Goal: Task Accomplishment & Management: Use online tool/utility

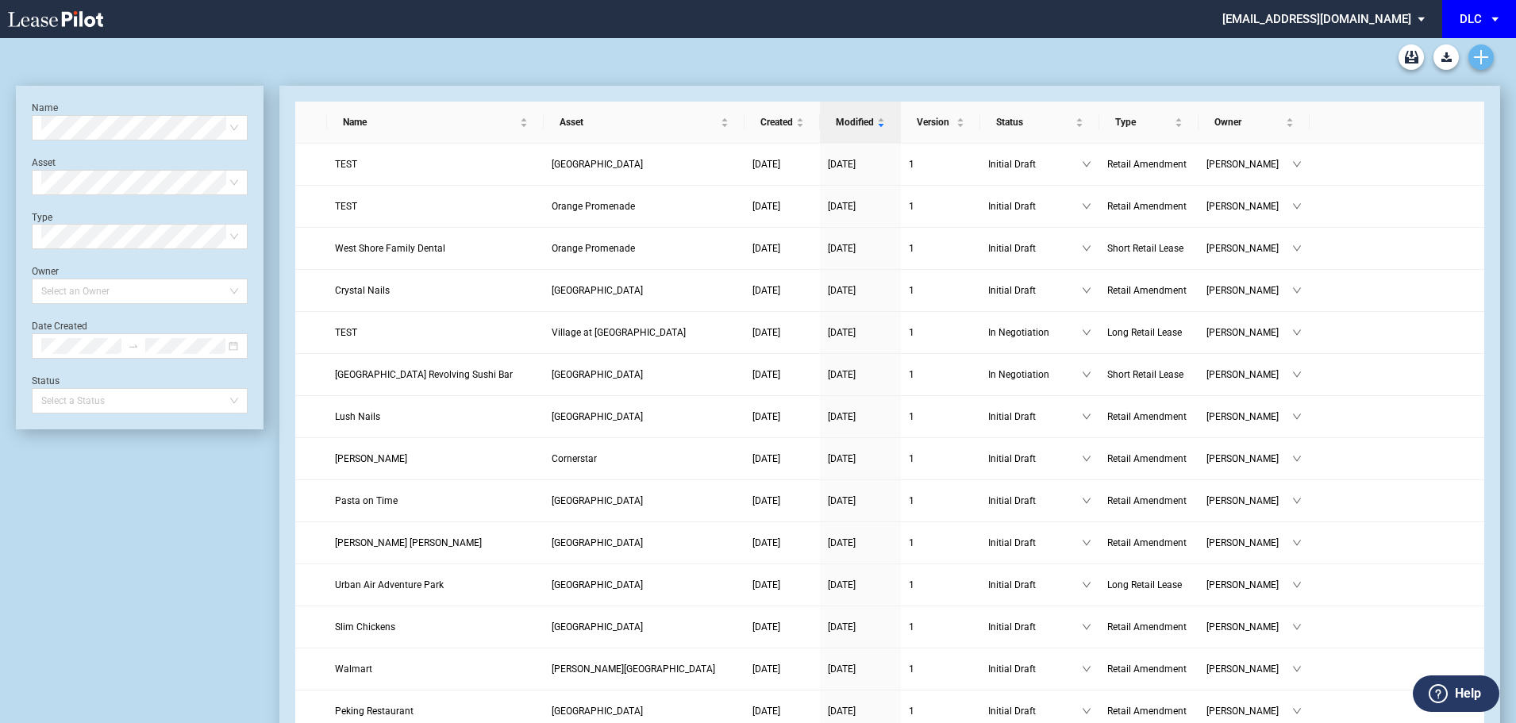
click at [1481, 59] on use "Create new document" at bounding box center [1481, 57] width 14 height 14
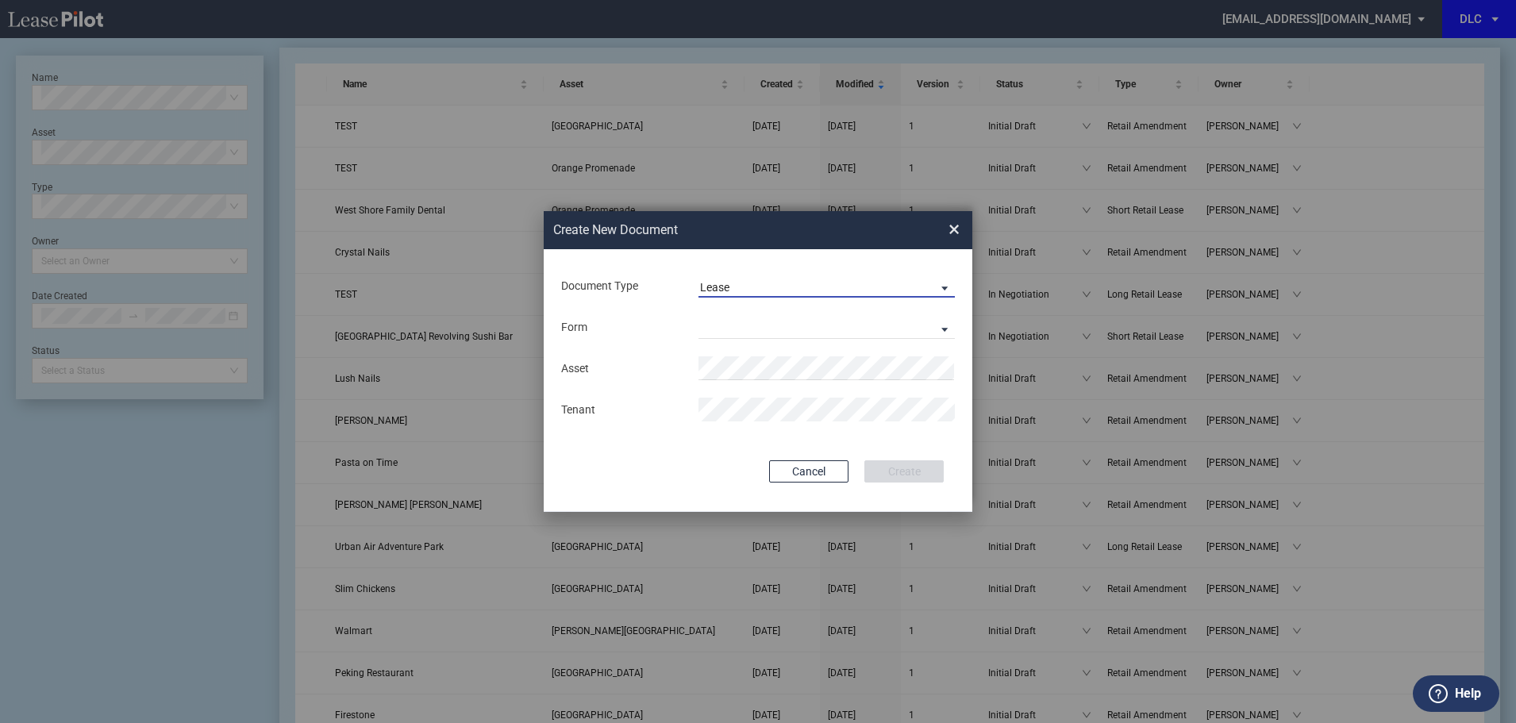
click at [799, 292] on span "Lease" at bounding box center [814, 288] width 228 height 16
click at [759, 325] on div "Amendment" at bounding box center [734, 325] width 68 height 17
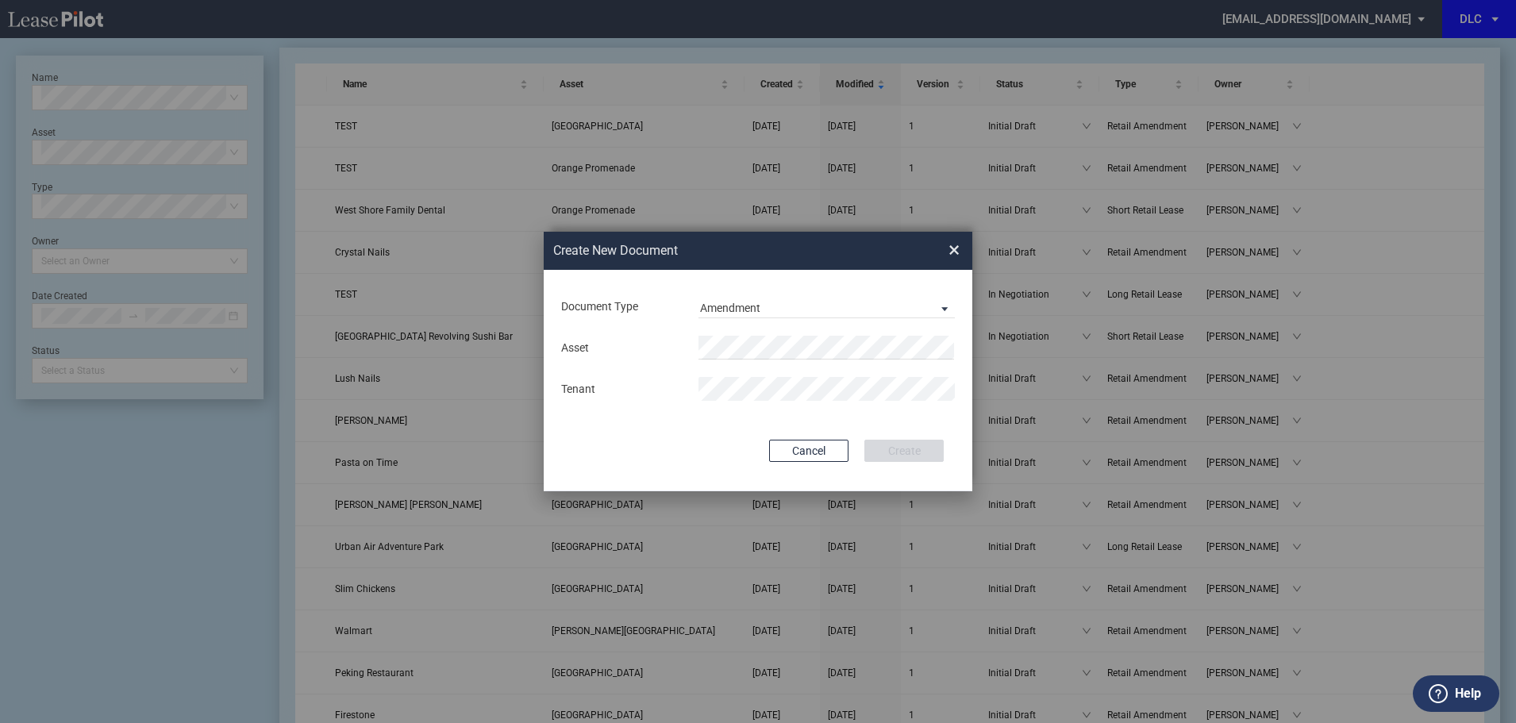
click at [737, 333] on div "Asset Tenant" at bounding box center [758, 368] width 397 height 83
click at [783, 369] on li "[GEOGRAPHIC_DATA]" at bounding box center [826, 379] width 256 height 38
click at [879, 453] on button "Create" at bounding box center [903, 451] width 79 height 22
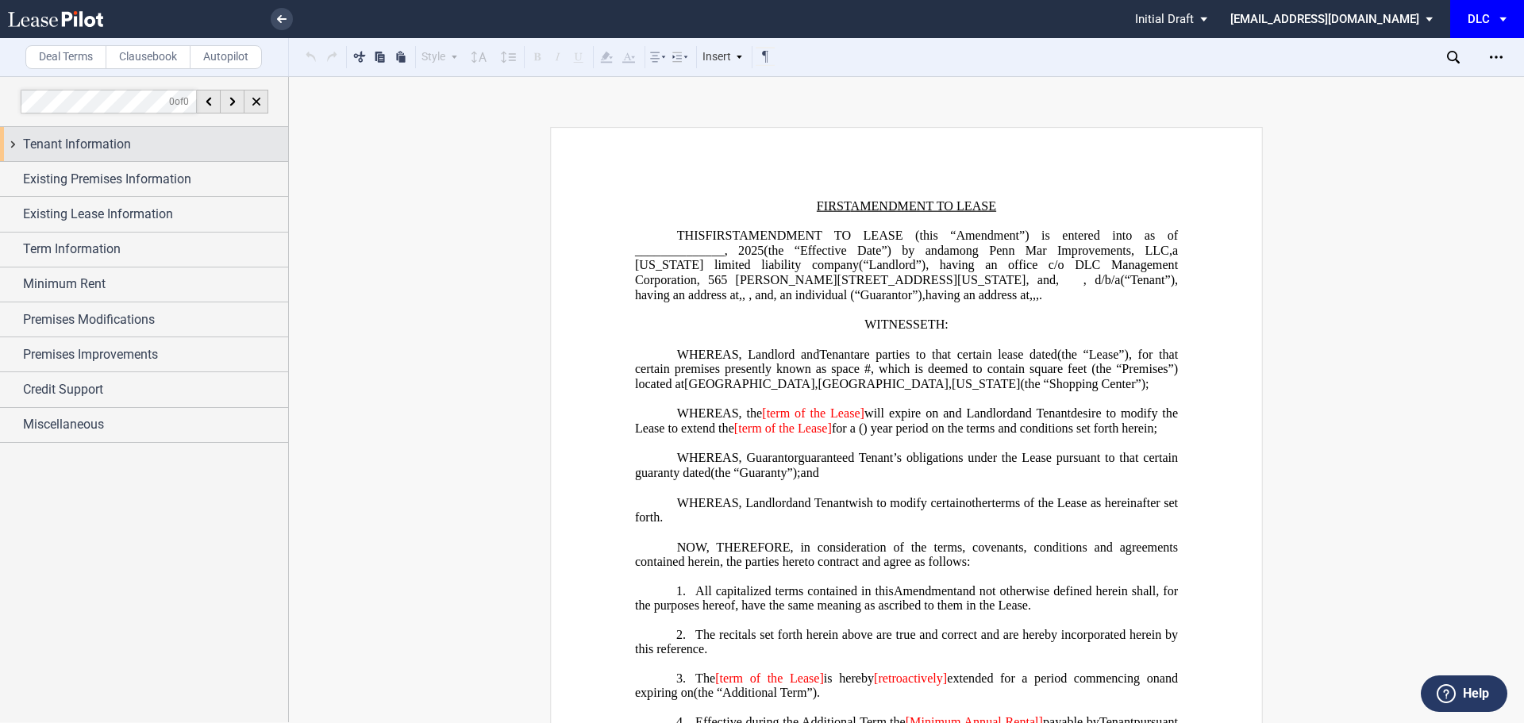
click at [109, 143] on span "Tenant Information" at bounding box center [77, 144] width 108 height 19
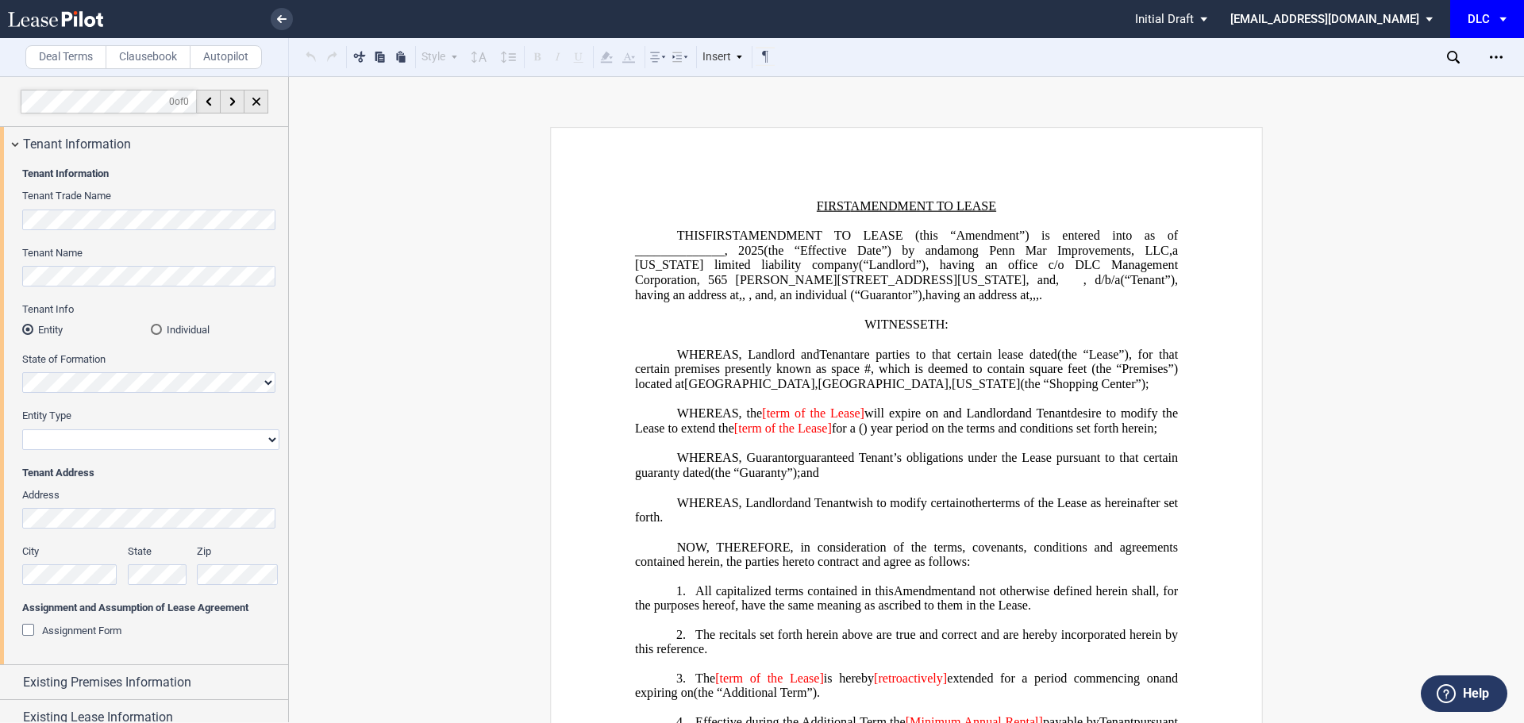
scroll to position [159, 0]
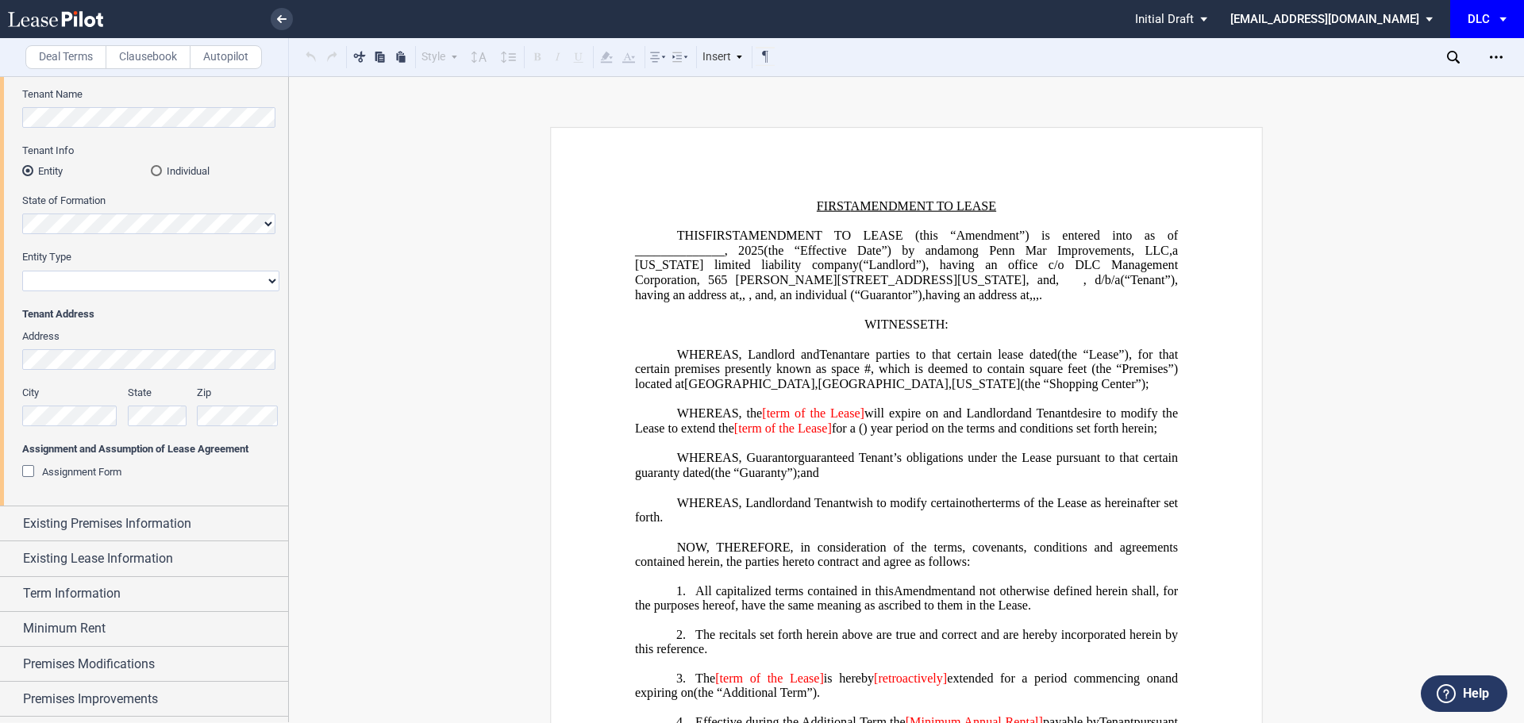
click at [110, 461] on div "Assignment and Assumption of Lease Agreement Assignment Form Assignee Name New …" at bounding box center [150, 469] width 257 height 54
click at [110, 470] on span "Assignment Form" at bounding box center [81, 472] width 79 height 12
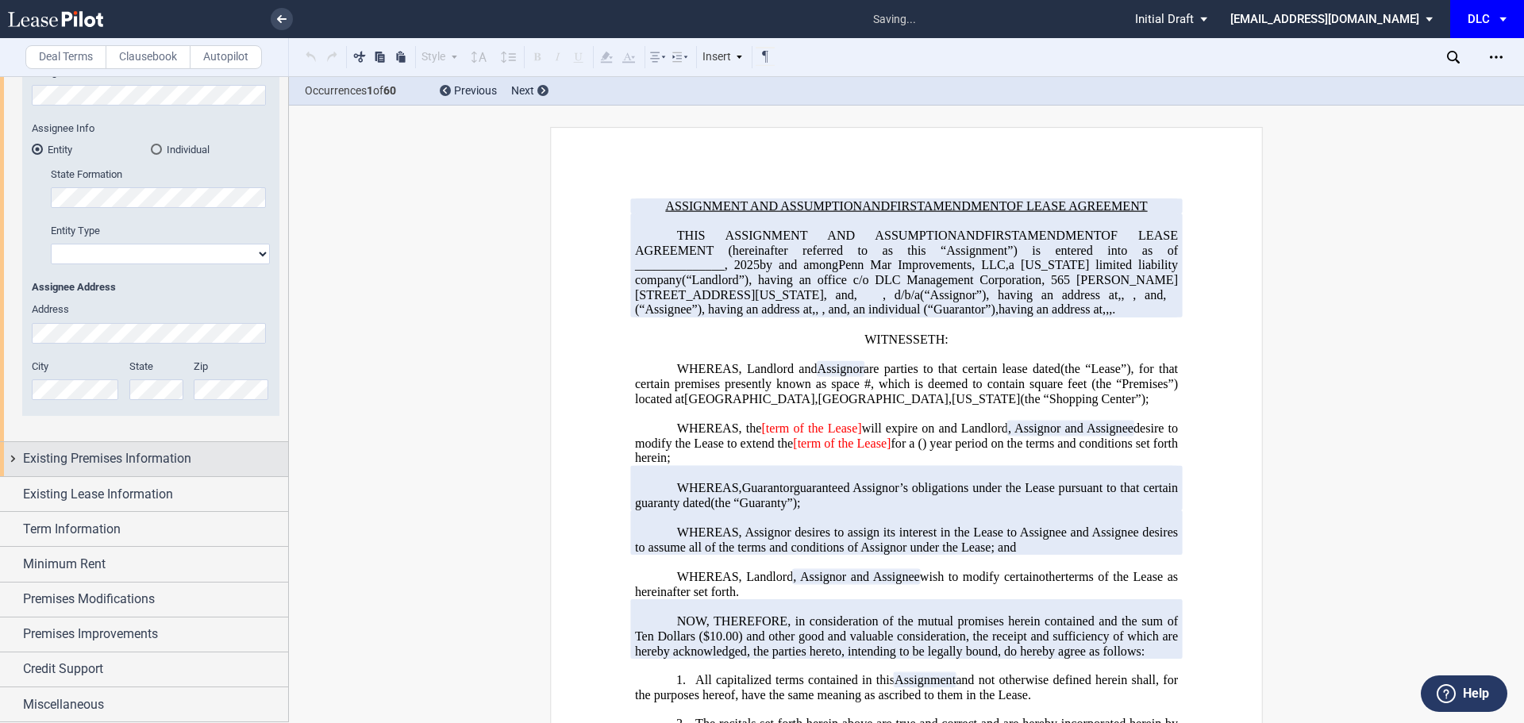
click at [102, 464] on span "Existing Premises Information" at bounding box center [107, 458] width 168 height 19
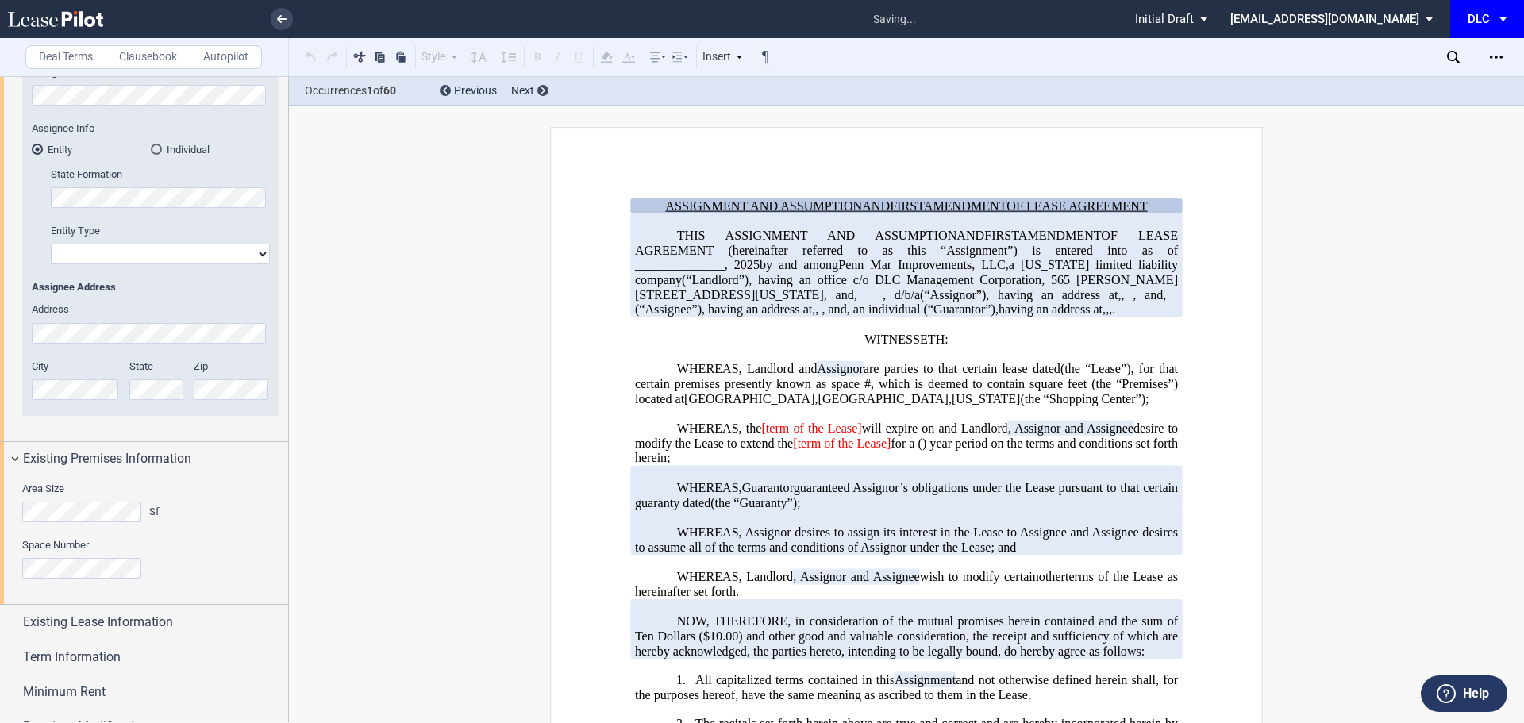
scroll to position [729, 0]
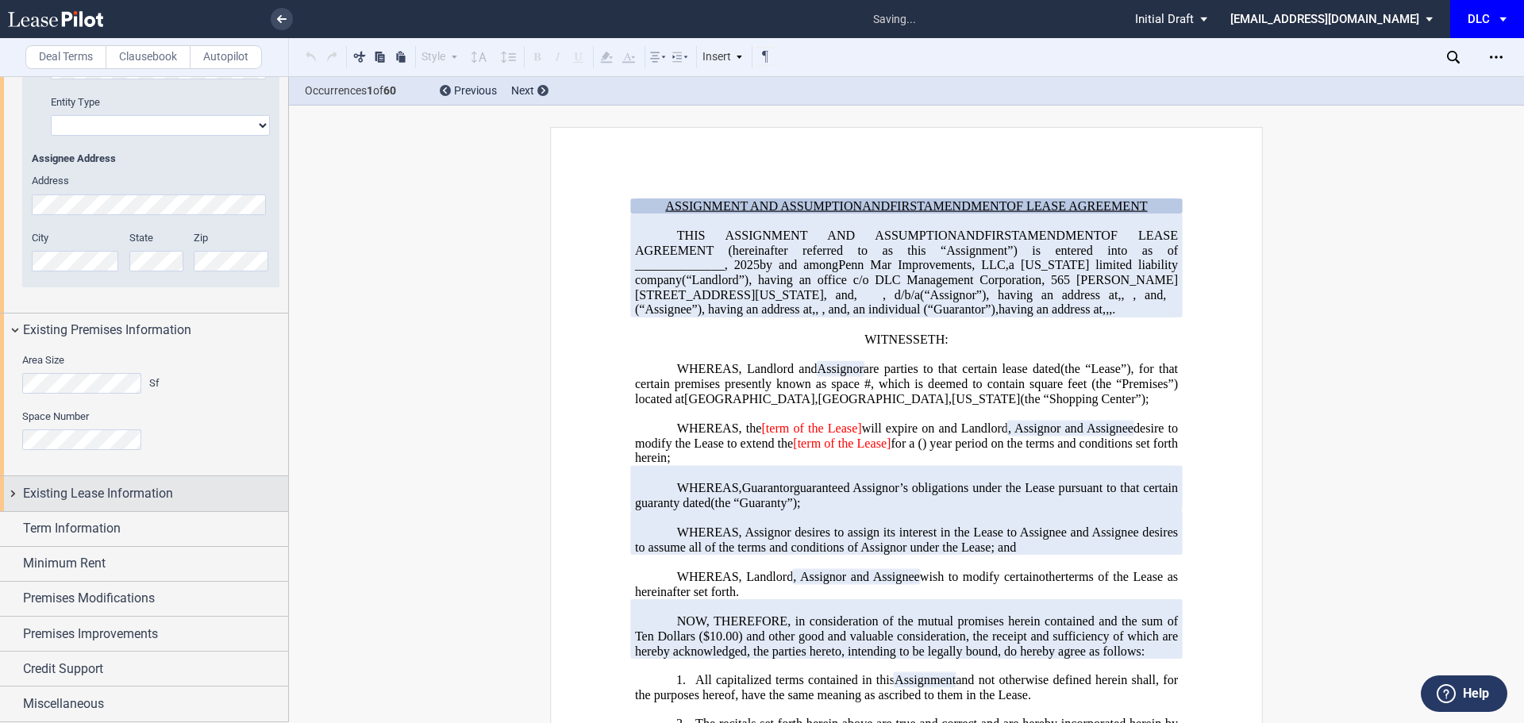
click at [109, 493] on span "Existing Lease Information" at bounding box center [98, 493] width 150 height 19
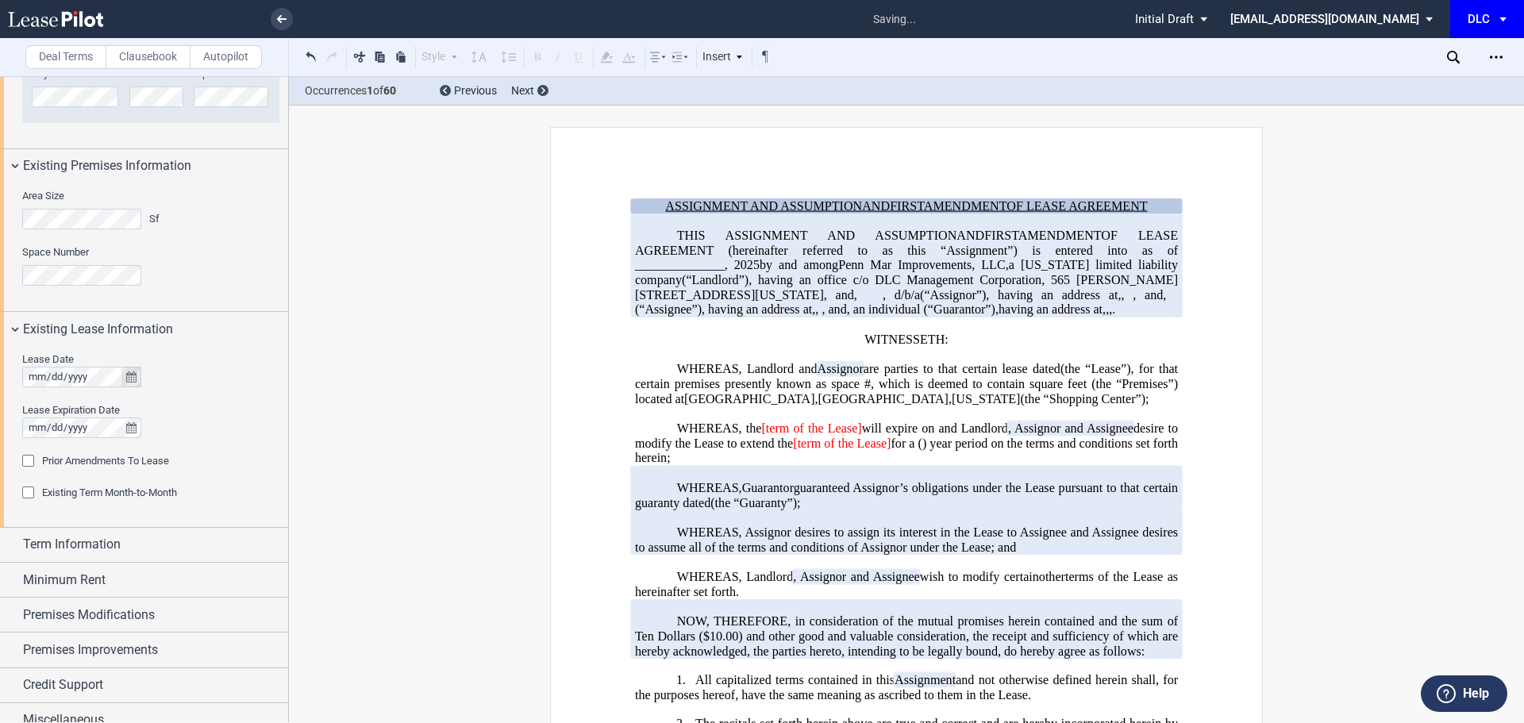
scroll to position [910, 0]
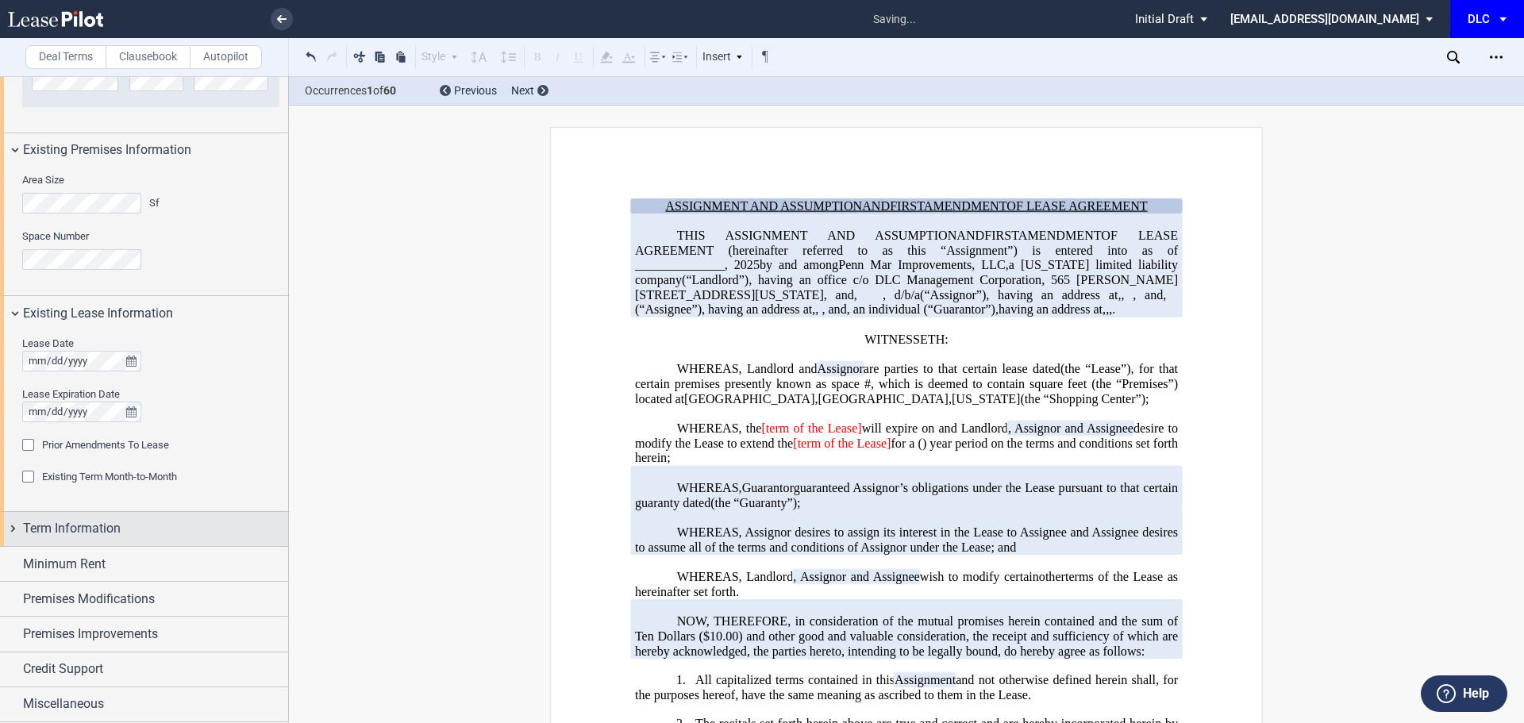
click at [105, 541] on div "Term Information" at bounding box center [144, 529] width 288 height 34
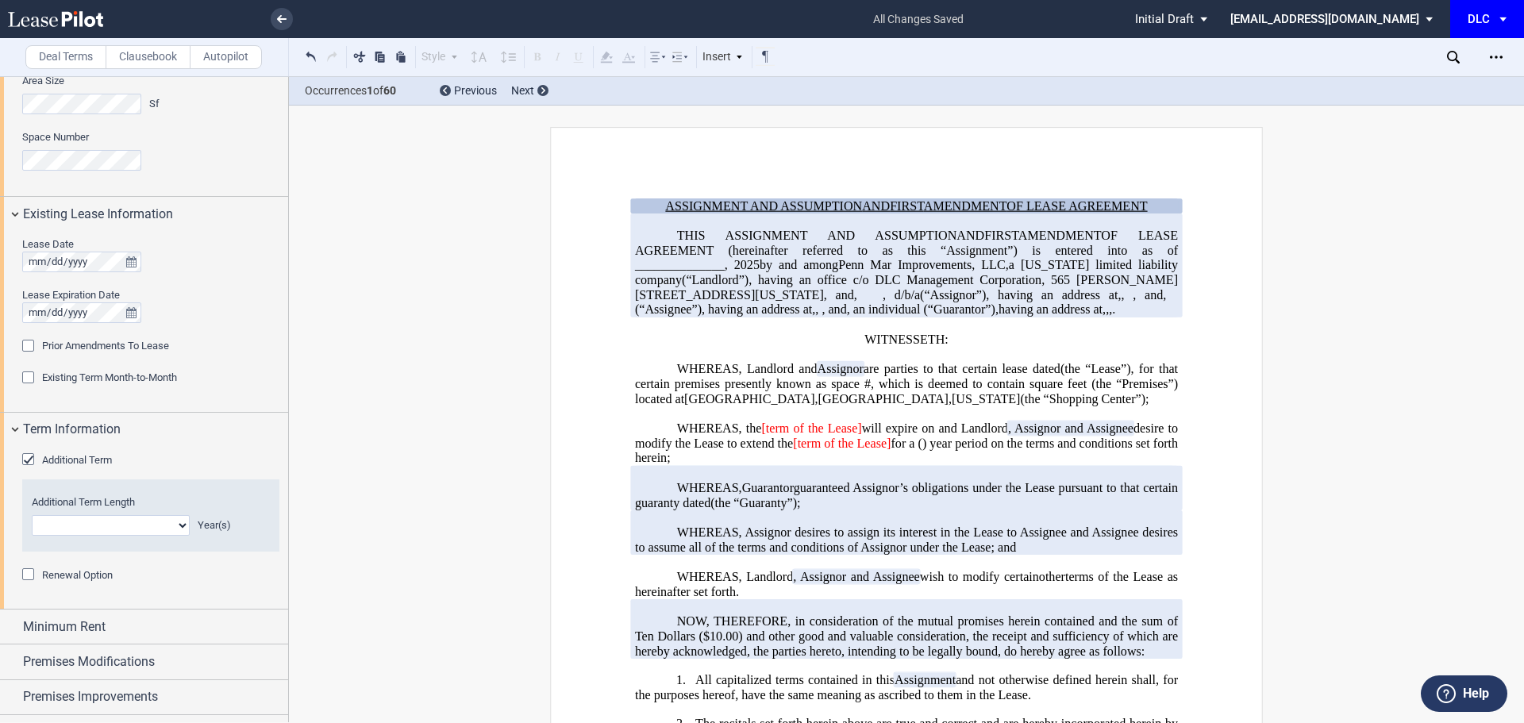
scroll to position [1072, 0]
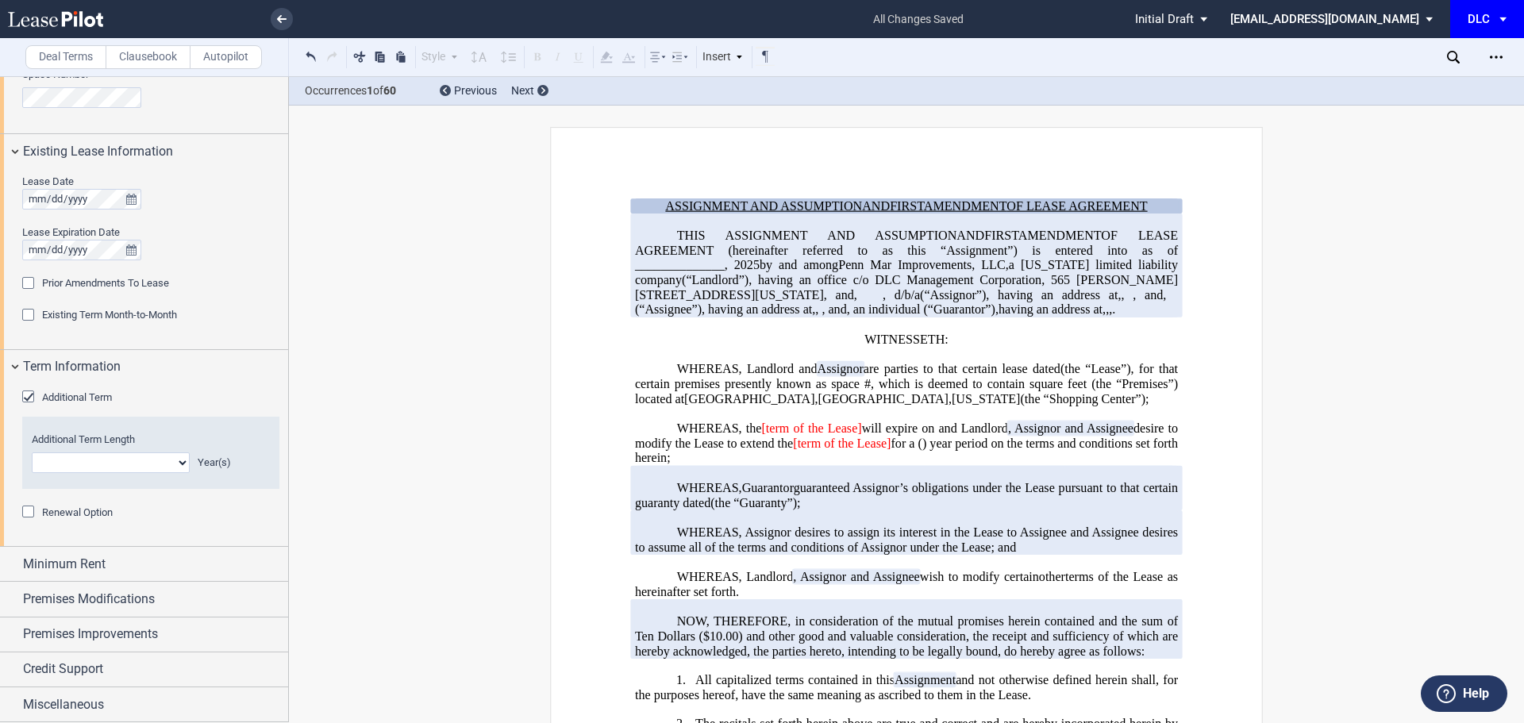
click at [43, 396] on span "Additional Term" at bounding box center [77, 397] width 70 height 12
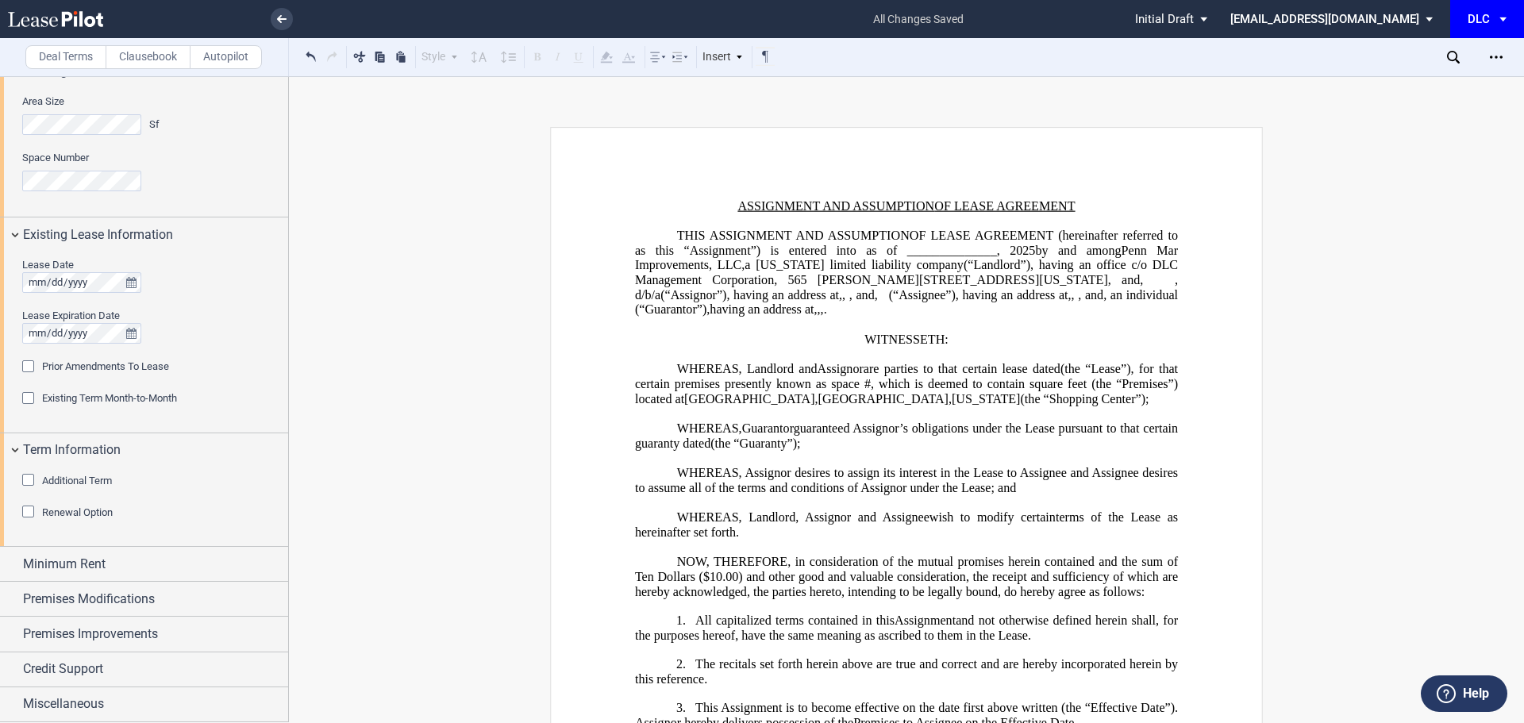
scroll to position [988, 0]
click at [96, 572] on span "Minimum Rent" at bounding box center [64, 564] width 83 height 19
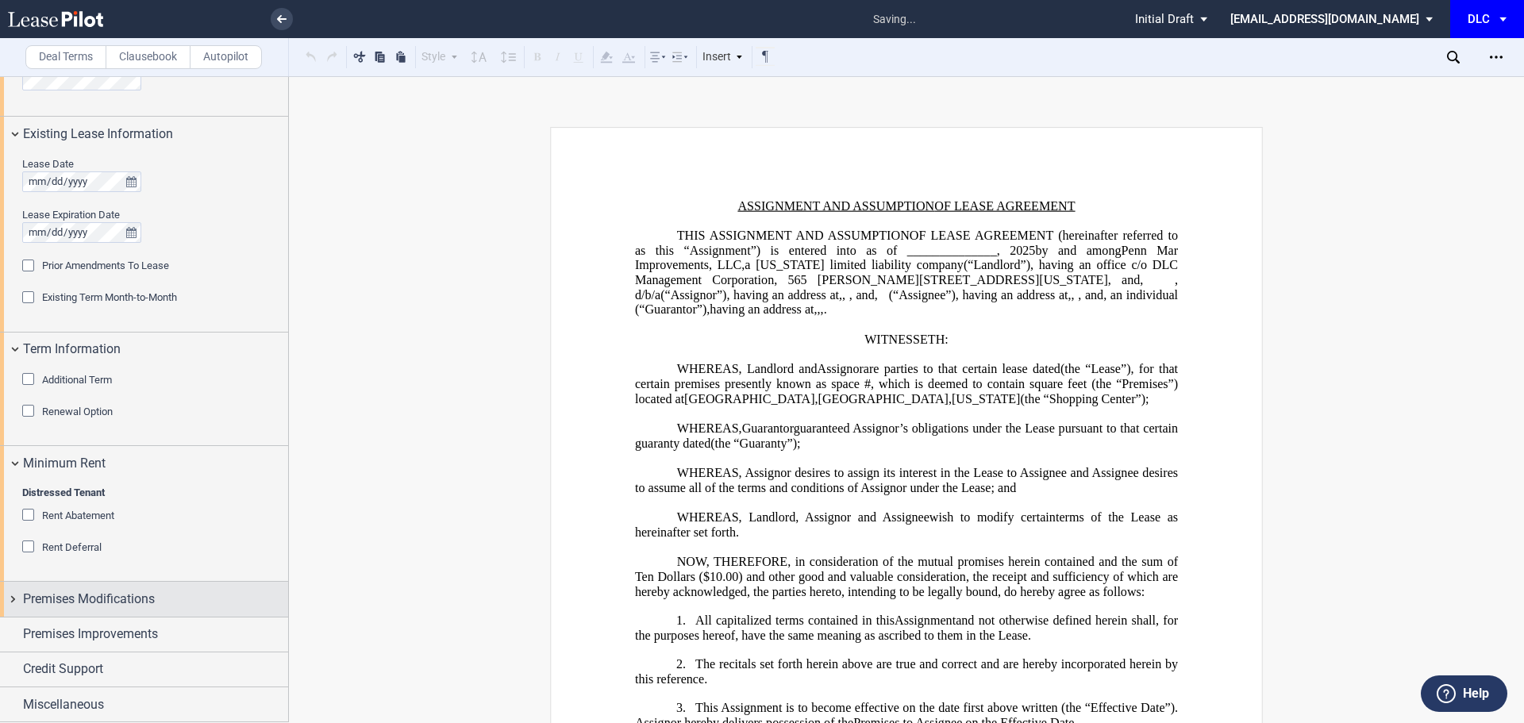
click at [102, 602] on span "Premises Modifications" at bounding box center [89, 599] width 132 height 19
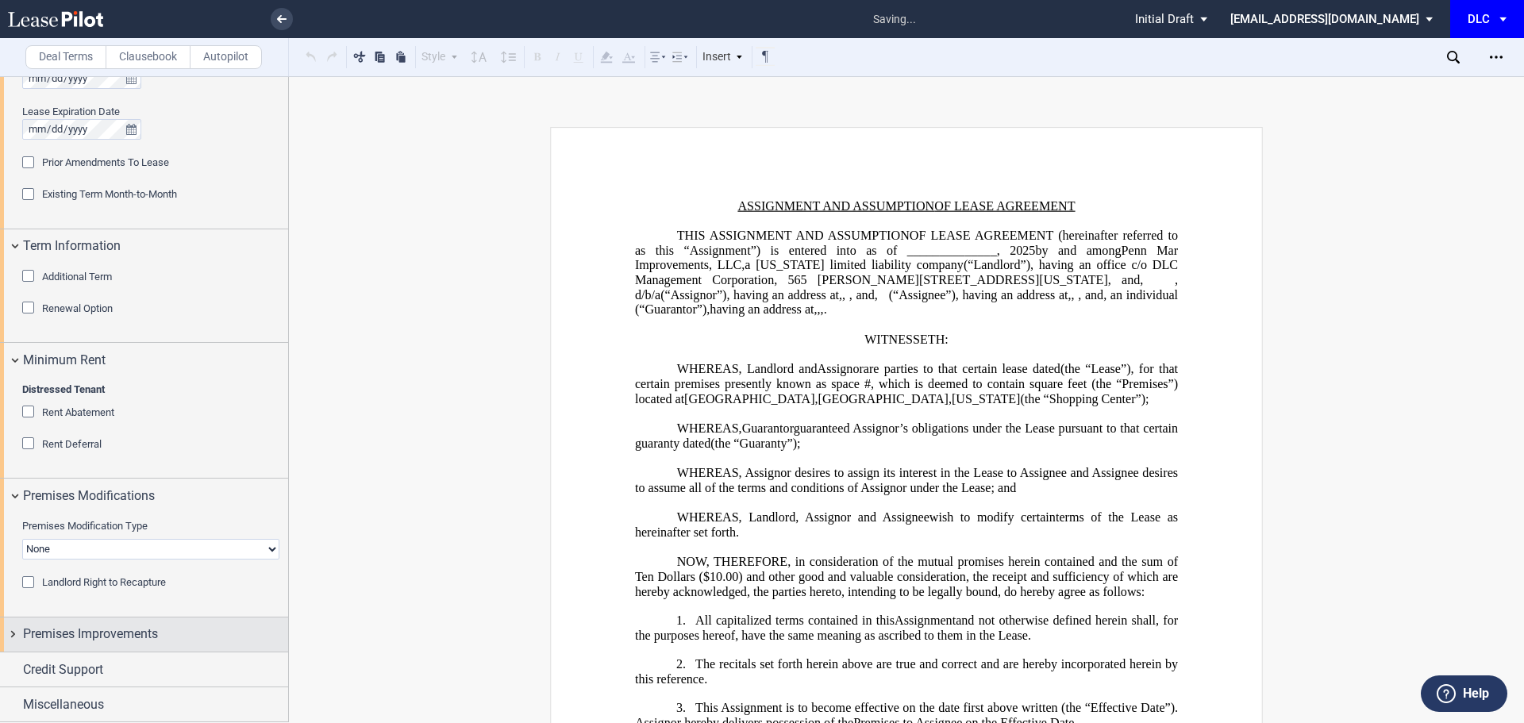
click at [113, 621] on div "Premises Improvements" at bounding box center [144, 635] width 288 height 34
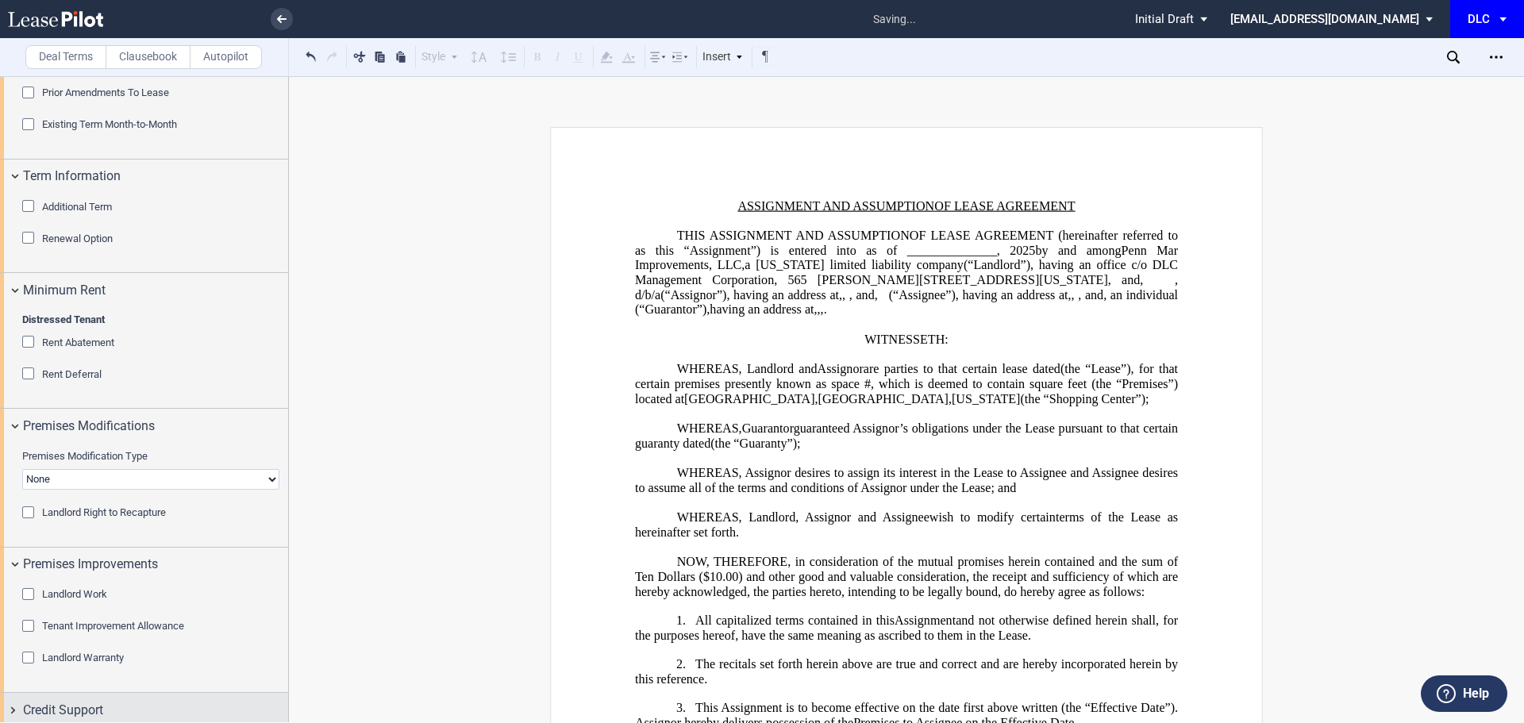
click at [110, 693] on div "Credit Support" at bounding box center [144, 710] width 288 height 34
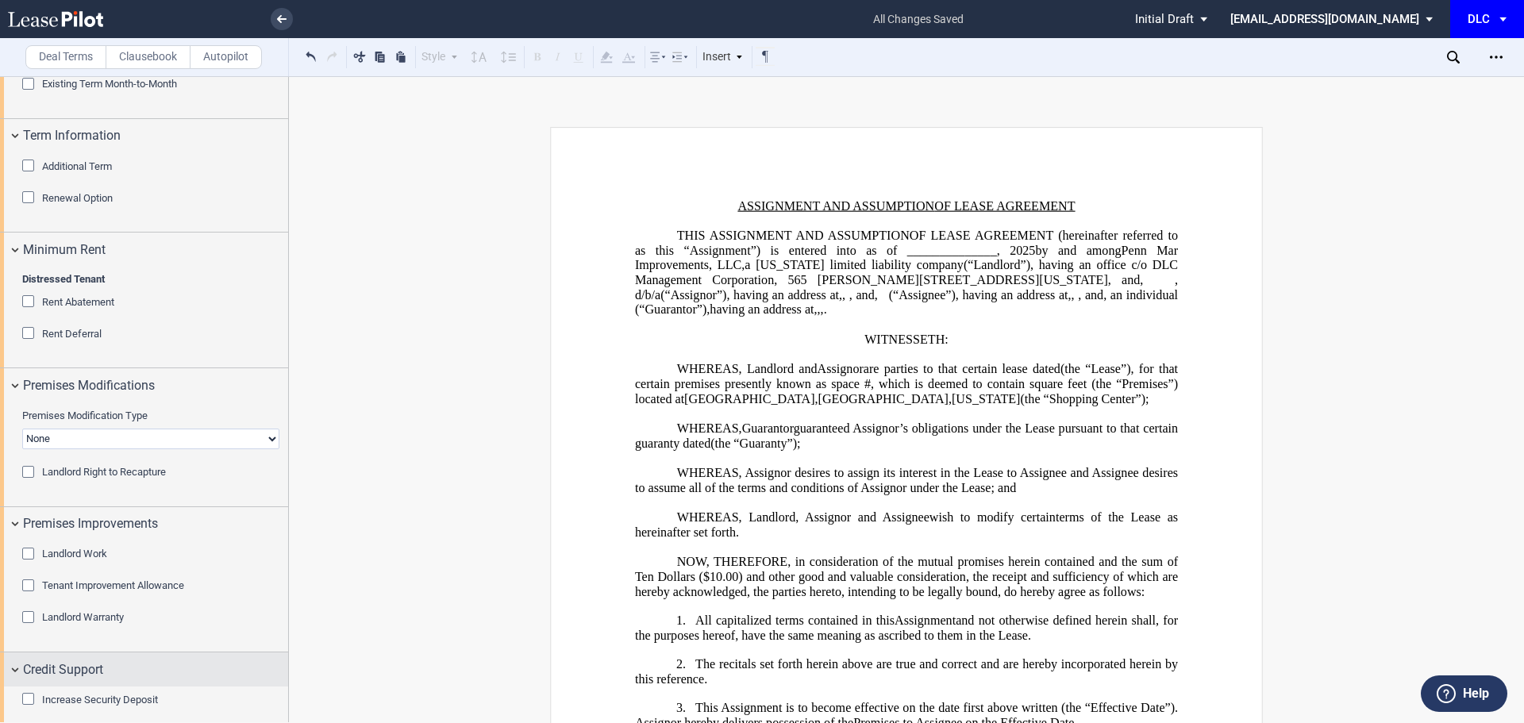
scroll to position [1829, 0]
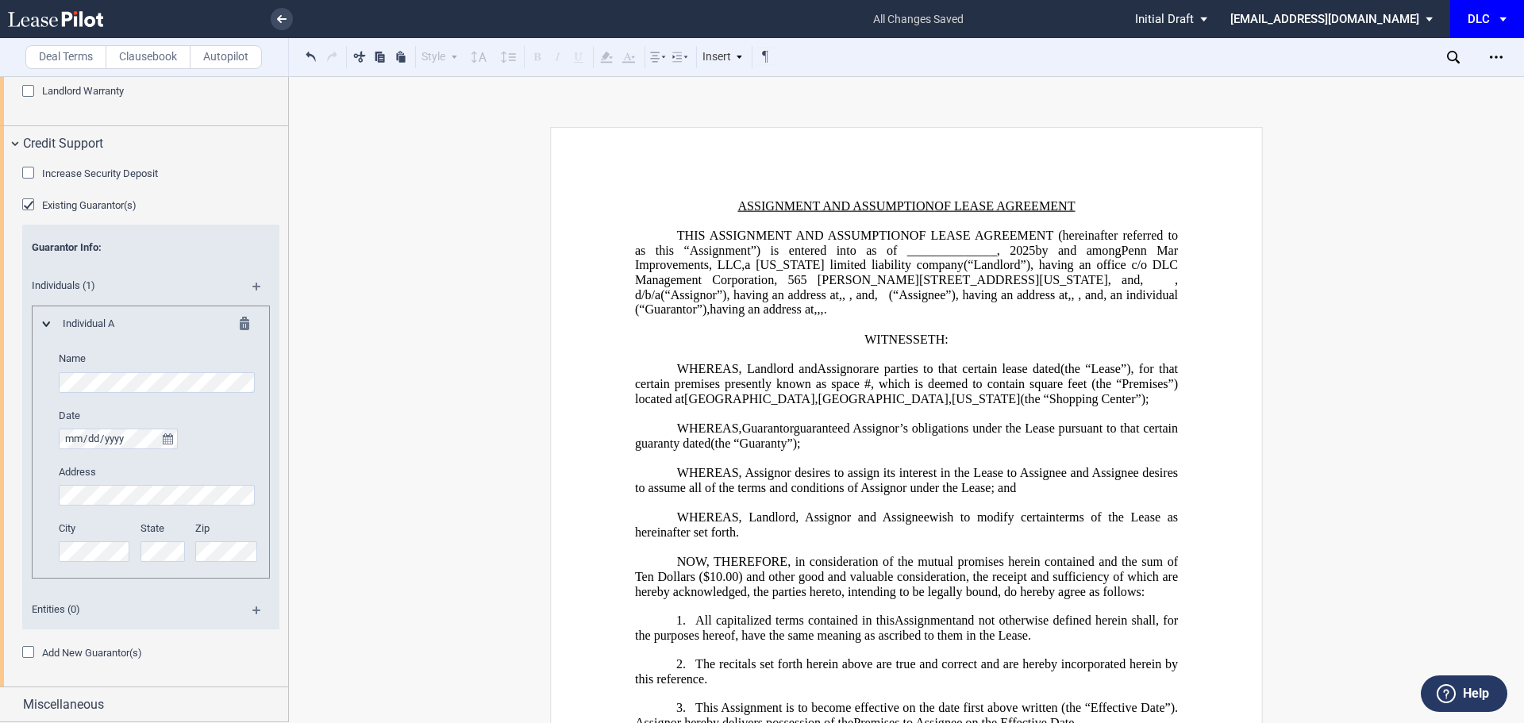
click at [82, 645] on div "Guarantor Info : Individuals (1) Individual A Name Date Release Date Address Ci…" at bounding box center [150, 437] width 257 height 416
click at [83, 652] on span "Add New Guarantor(s)" at bounding box center [92, 653] width 100 height 12
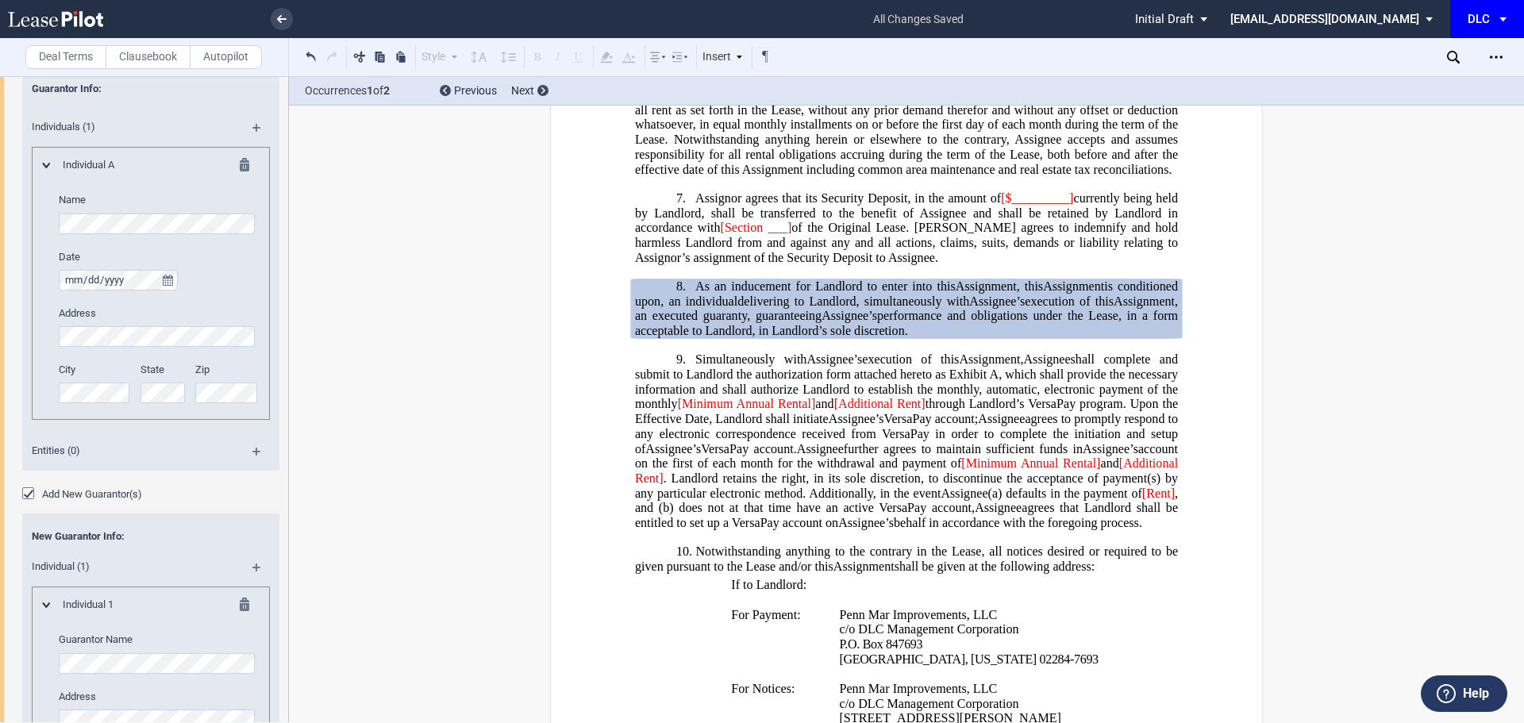
scroll to position [873, 0]
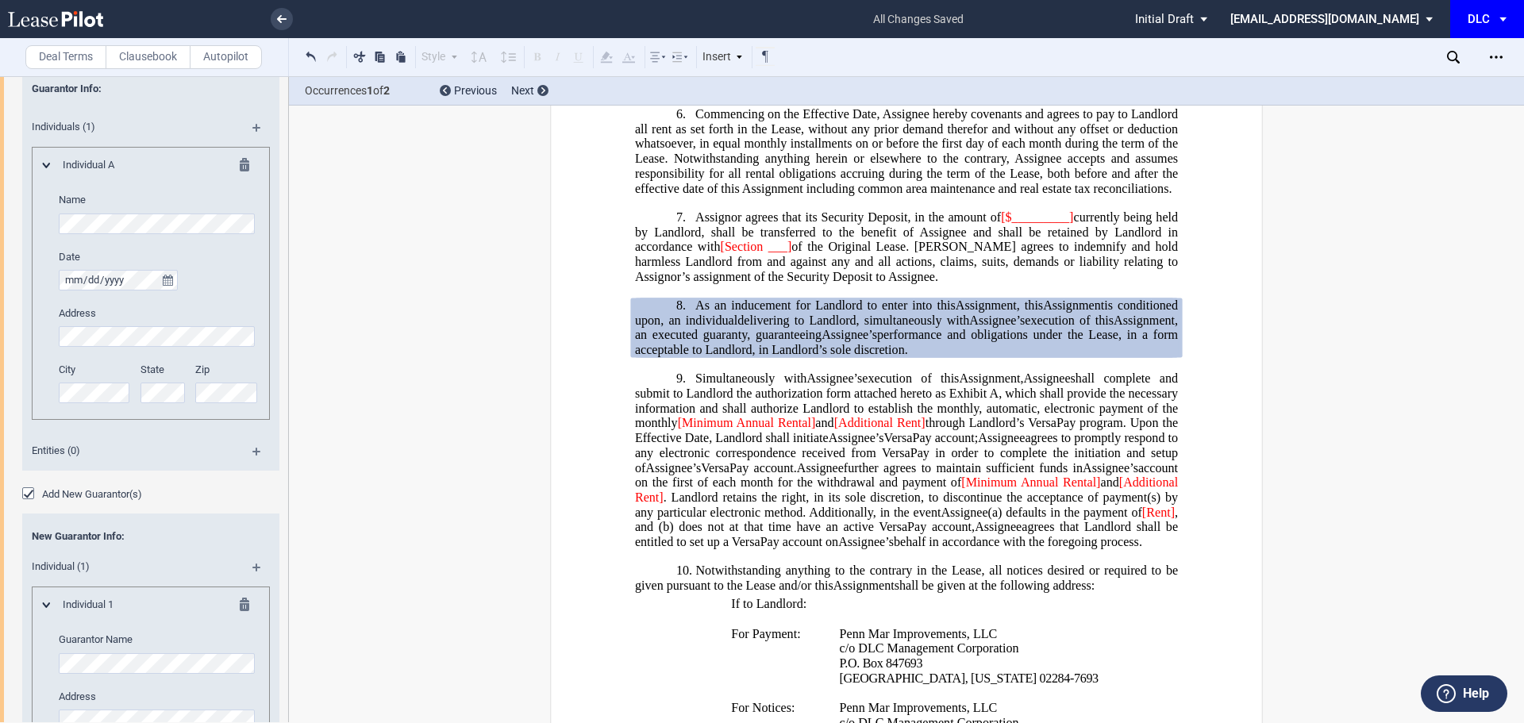
click at [921, 327] on span "delivering to Landlord, simultaneously with" at bounding box center [853, 320] width 232 height 14
drag, startPoint x: 959, startPoint y: 393, endPoint x: 692, endPoint y: 349, distance: 270.2
click at [692, 349] on h1 "8. As an inducement for Landlord to enter into this Amendment Assignment , this…" at bounding box center [906, 328] width 543 height 60
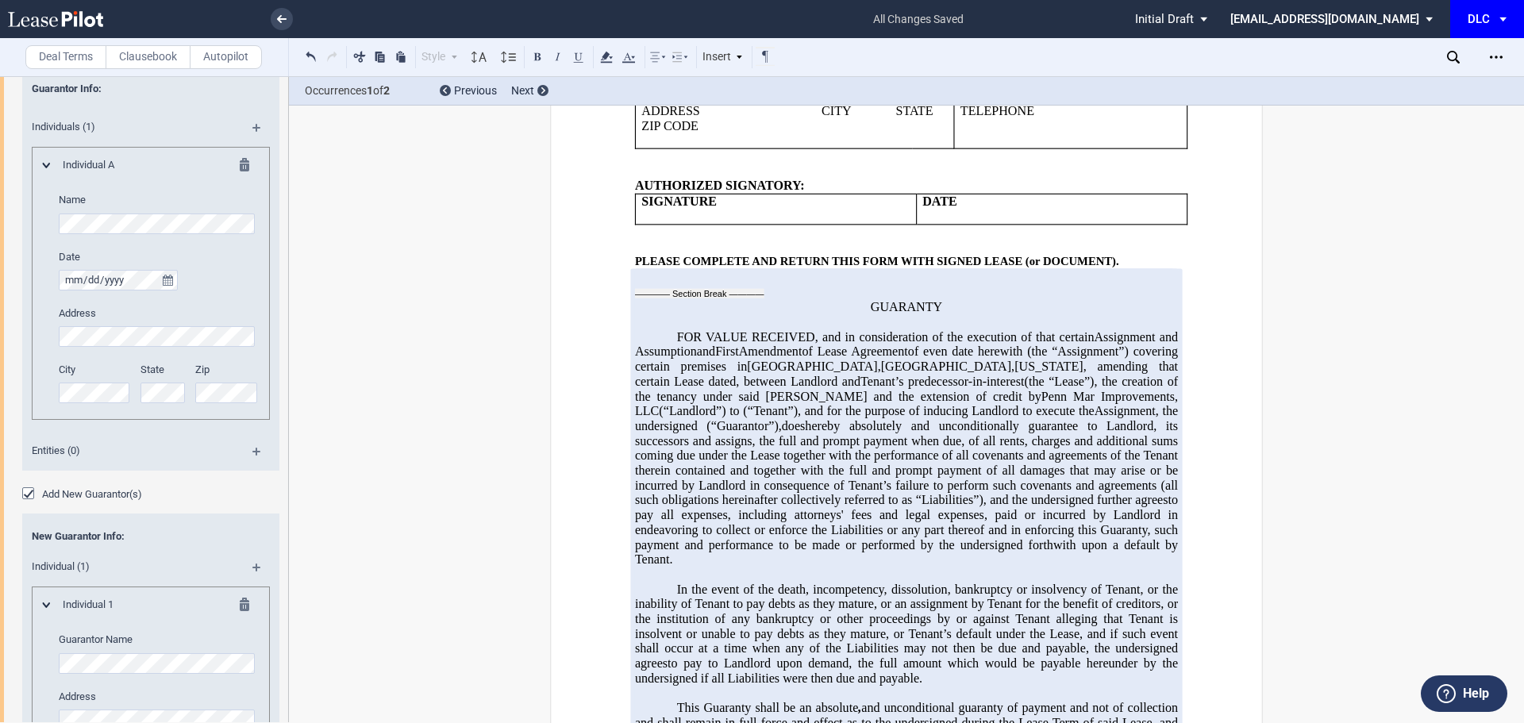
scroll to position [4286, 0]
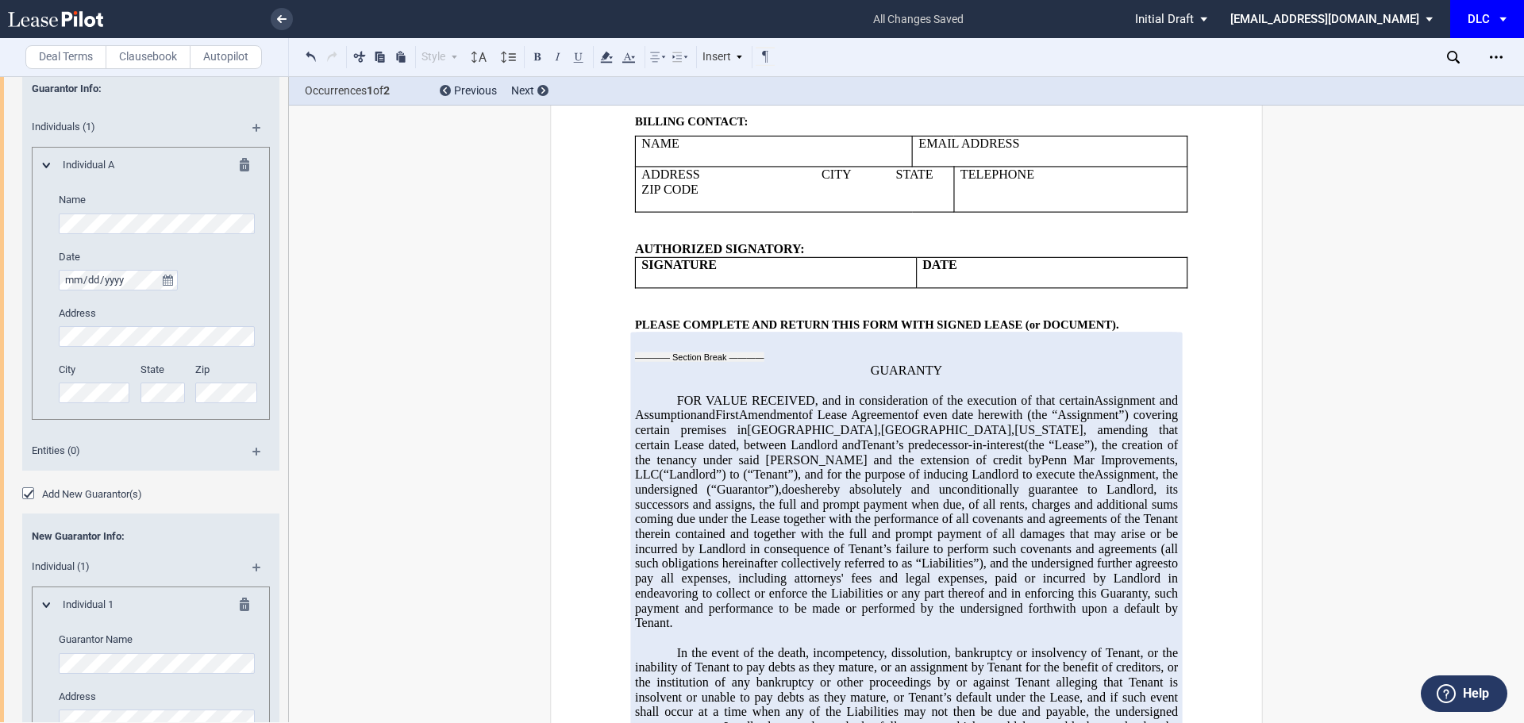
click at [874, 378] on span "GUARANTY" at bounding box center [906, 371] width 71 height 14
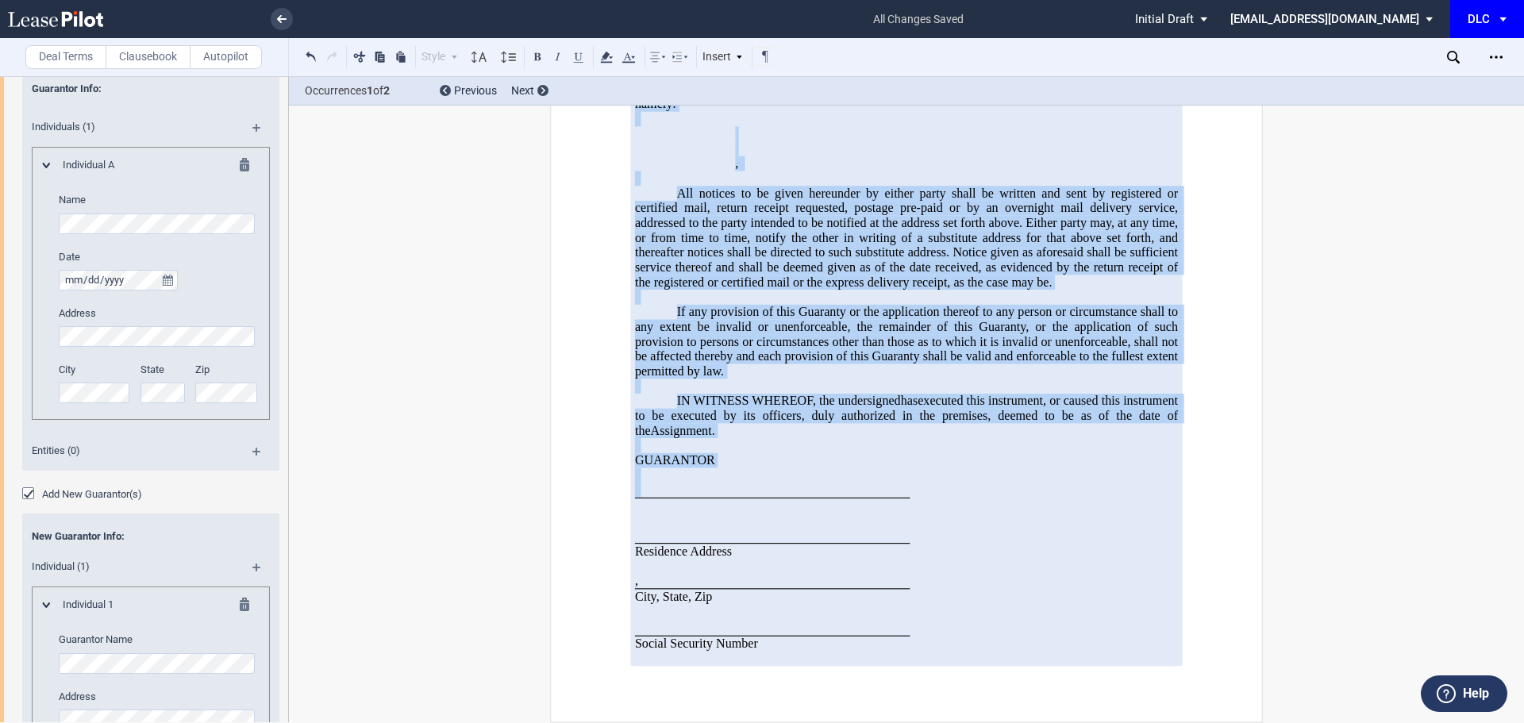
scroll to position [6082, 0]
drag, startPoint x: 862, startPoint y: 429, endPoint x: 1072, endPoint y: 589, distance: 264.5
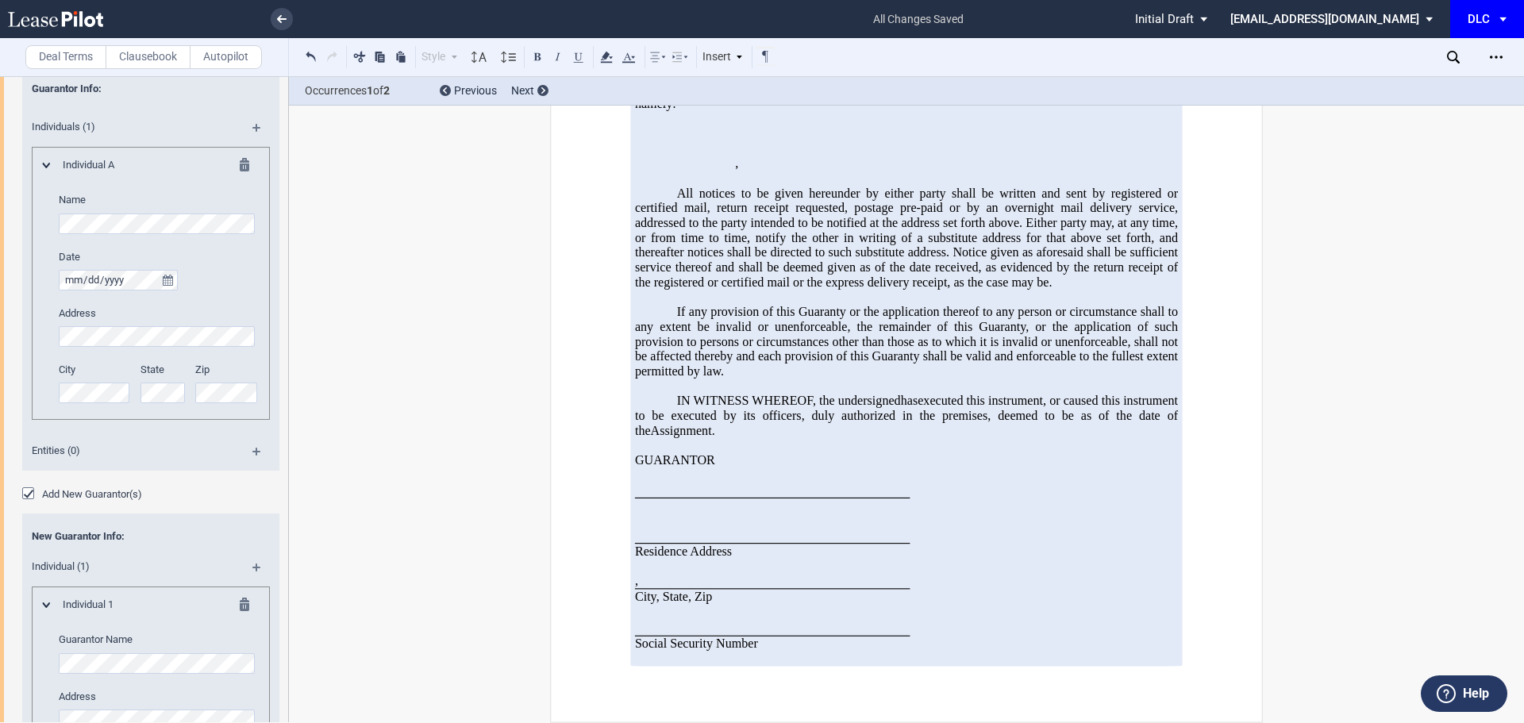
drag, startPoint x: 964, startPoint y: 258, endPoint x: 837, endPoint y: 448, distance: 227.9
click at [822, 403] on span "IN WITNESS WHEREOF, the undersigned" at bounding box center [789, 401] width 224 height 14
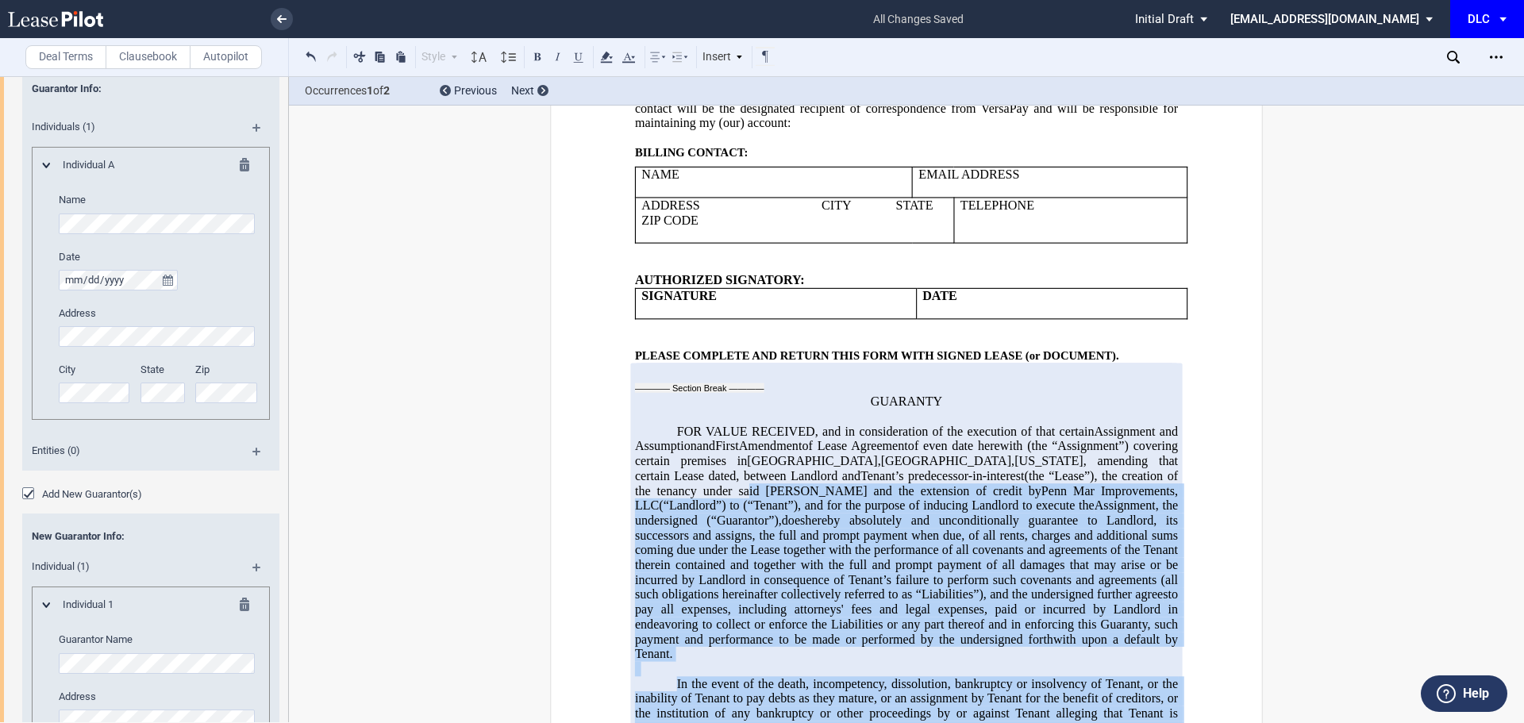
scroll to position [4256, 0]
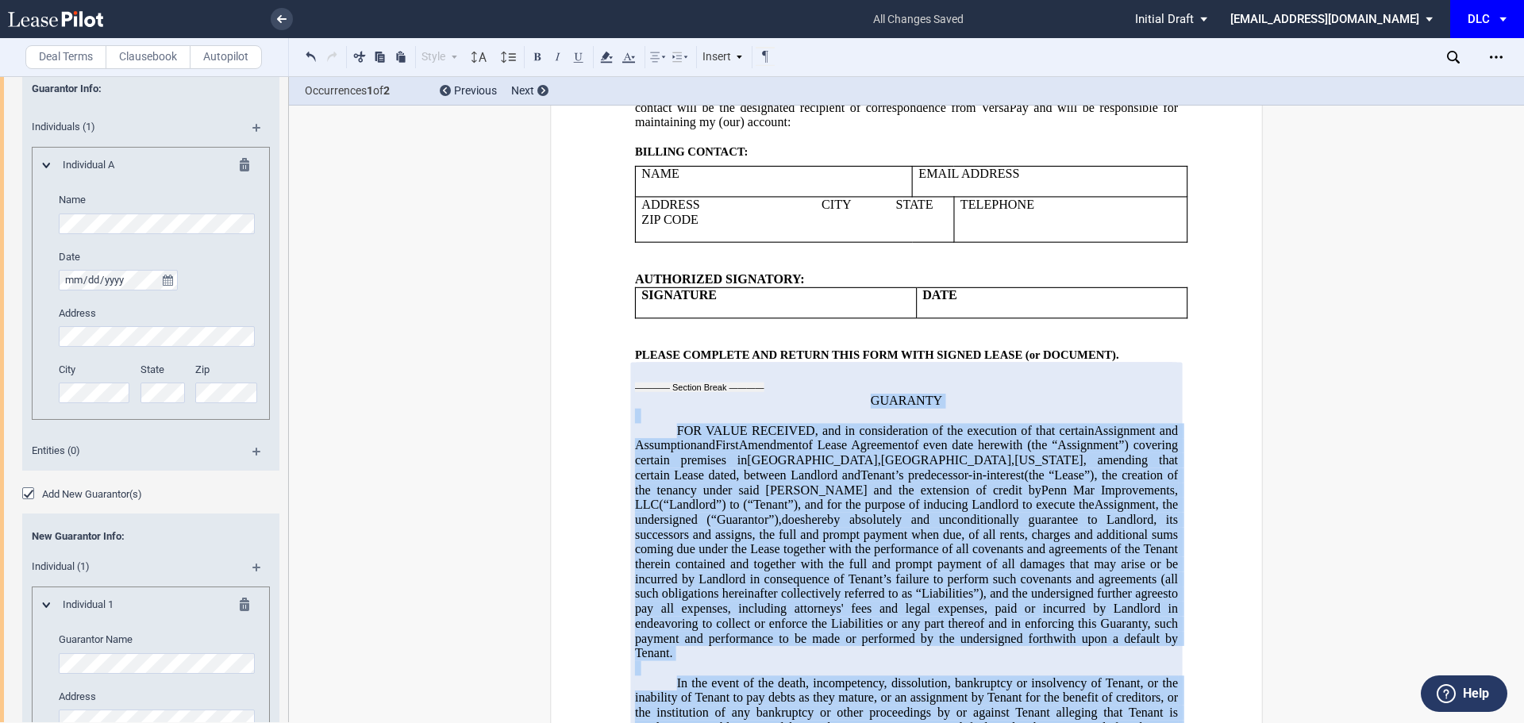
drag, startPoint x: 941, startPoint y: 645, endPoint x: 871, endPoint y: 456, distance: 202.2
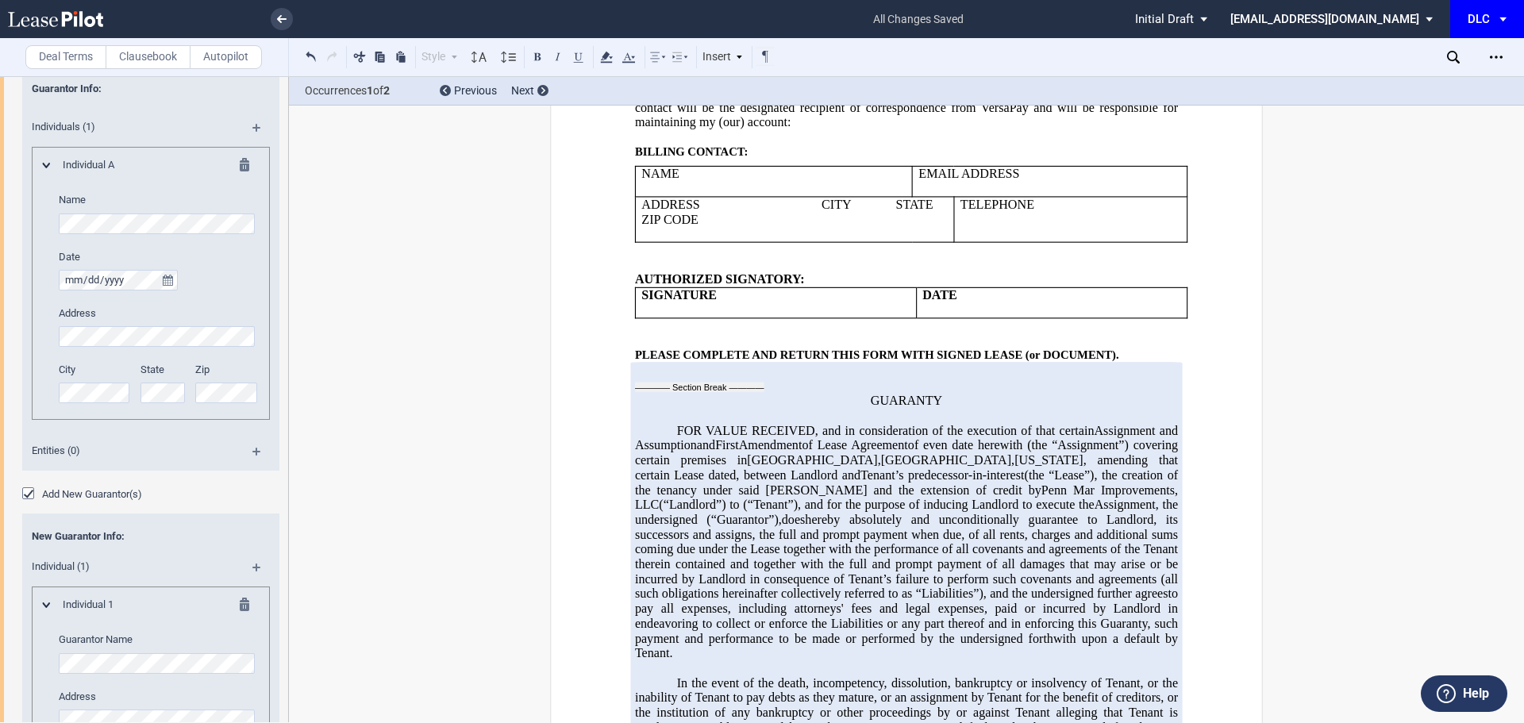
drag, startPoint x: 872, startPoint y: 456, endPoint x: 984, endPoint y: 3, distance: 466.1
click at [1515, 53] on div "Download Share Document Print Create a New Version Import Changes Compare Expre…" at bounding box center [1485, 56] width 77 height 25
click at [1499, 57] on icon "Open Lease options menu" at bounding box center [1496, 57] width 13 height 13
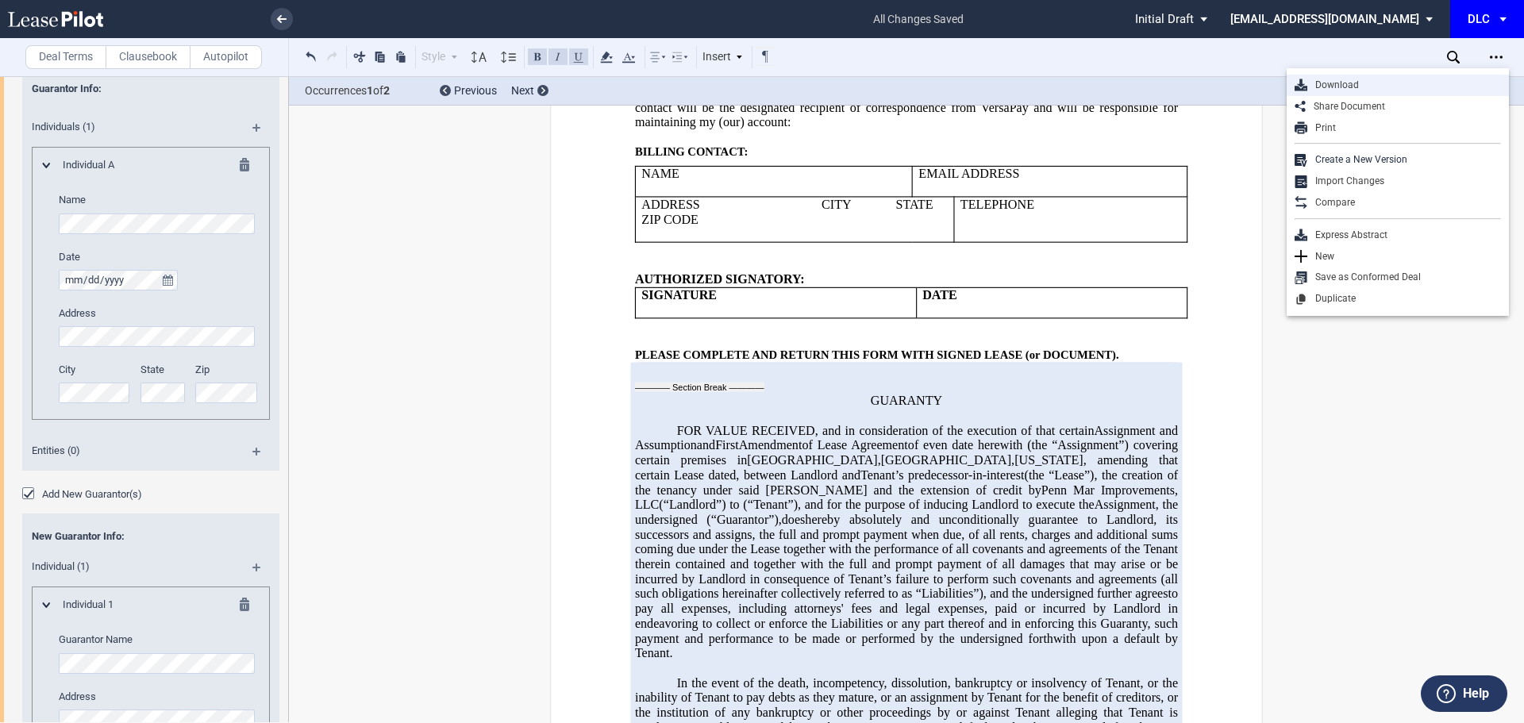
click at [1331, 83] on div "Download" at bounding box center [1404, 85] width 194 height 13
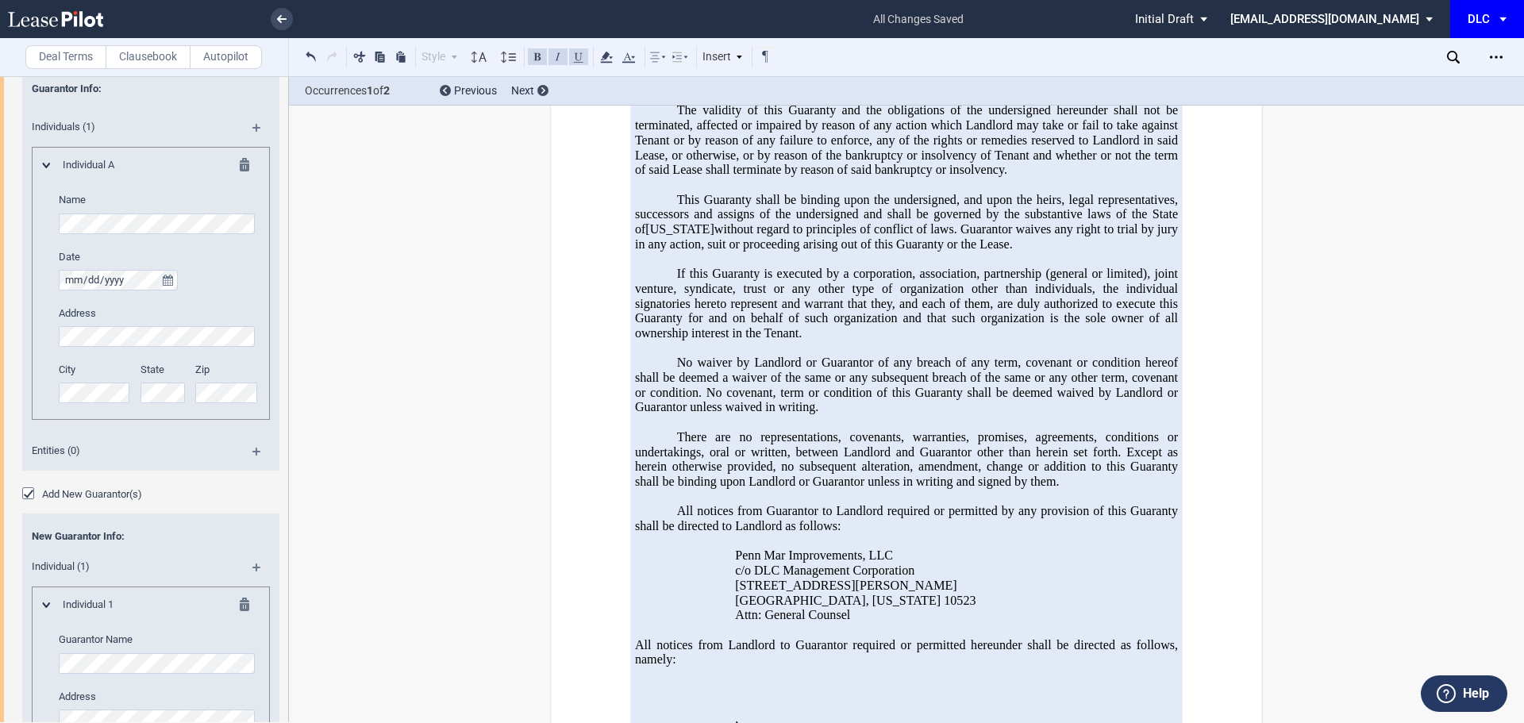
scroll to position [5764, 0]
